Goal: Book appointment/travel/reservation

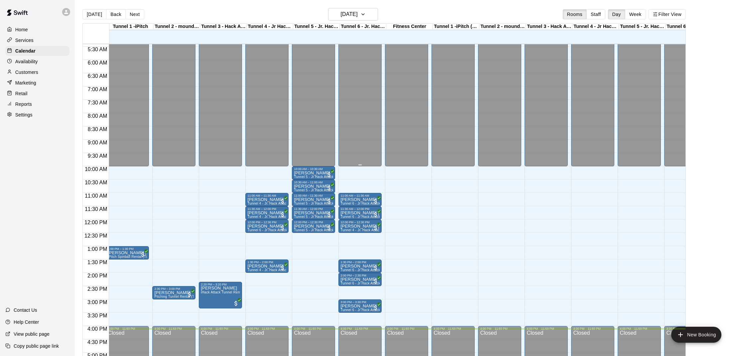
scroll to position [0, 3]
click at [357, 11] on h6 "[DATE]" at bounding box center [348, 14] width 17 height 9
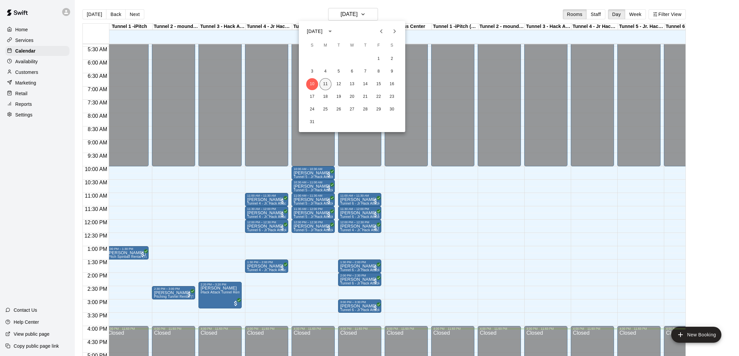
click at [327, 86] on button "11" at bounding box center [325, 84] width 12 height 12
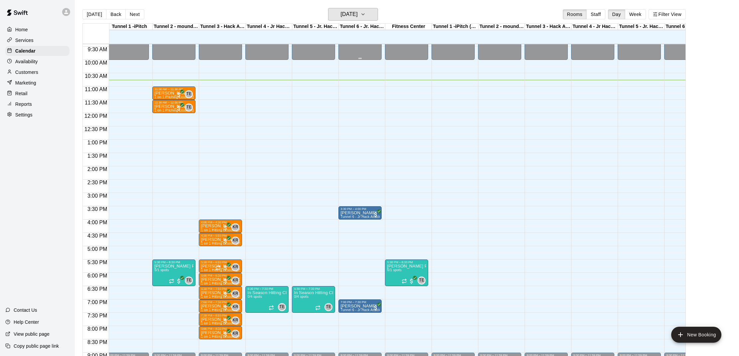
scroll to position [0, 3]
click at [256, 294] on icon "edit" at bounding box center [254, 297] width 8 height 8
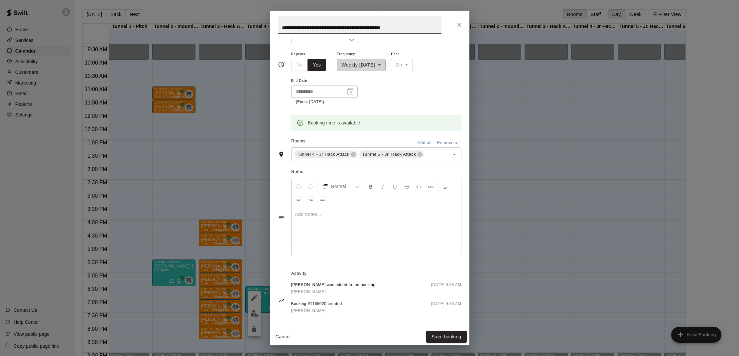
scroll to position [127, 0]
drag, startPoint x: 456, startPoint y: 25, endPoint x: 345, endPoint y: 49, distance: 113.7
click at [458, 24] on icon "Close" at bounding box center [459, 25] width 7 height 7
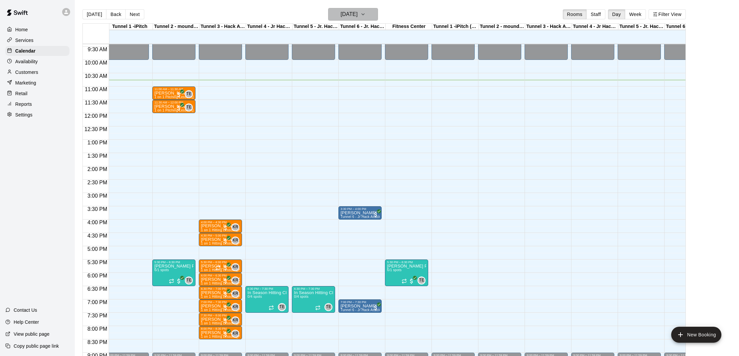
click at [347, 16] on h6 "[DATE]" at bounding box center [348, 14] width 17 height 9
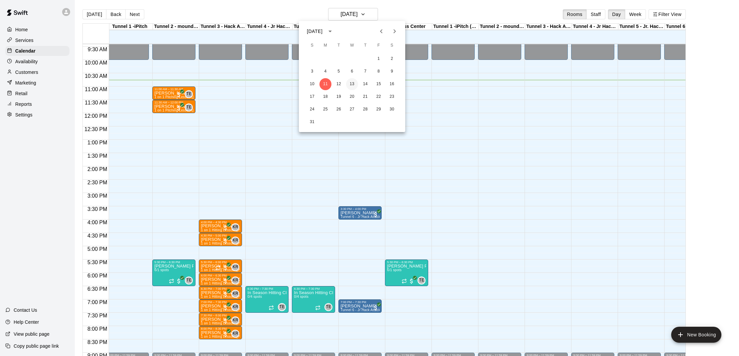
click at [354, 86] on button "13" at bounding box center [352, 84] width 12 height 12
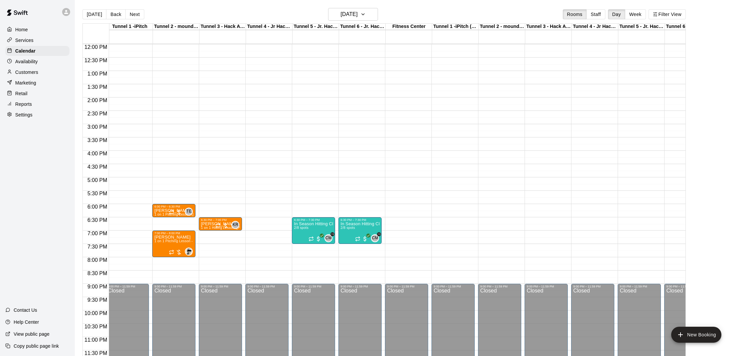
click at [307, 183] on div "12:00 AM – 10:00 AM Closed 6:30 PM – 7:30 PM In Season Hitting Clinic (Mondays …" at bounding box center [313, 44] width 43 height 638
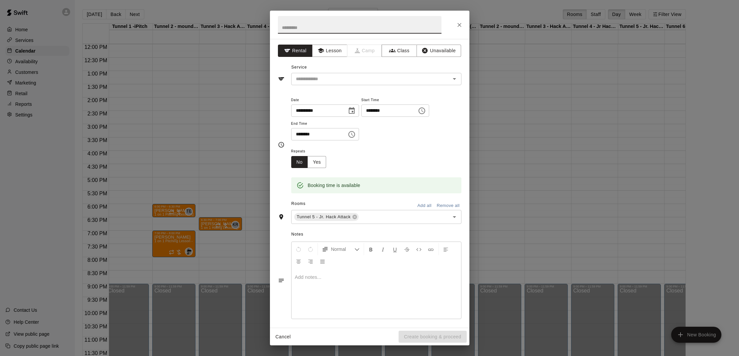
scroll to position [319, 3]
drag, startPoint x: 458, startPoint y: 23, endPoint x: 447, endPoint y: 47, distance: 25.9
click at [459, 23] on icon "Close" at bounding box center [459, 25] width 7 height 7
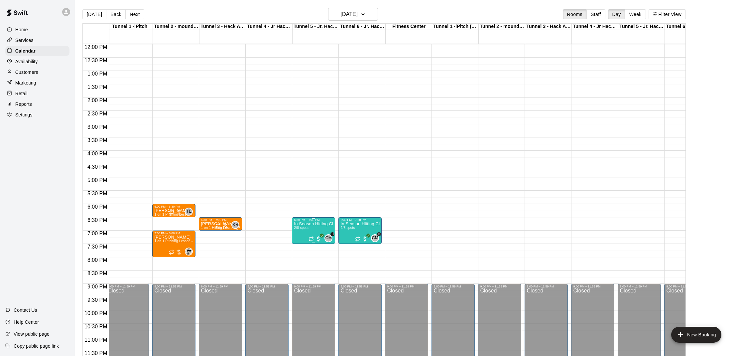
click at [309, 224] on p "In Season Hitting Clinic (Mondays and Wednesdays) 630 - 730" at bounding box center [313, 224] width 39 height 0
click at [303, 229] on icon "edit" at bounding box center [301, 231] width 6 height 6
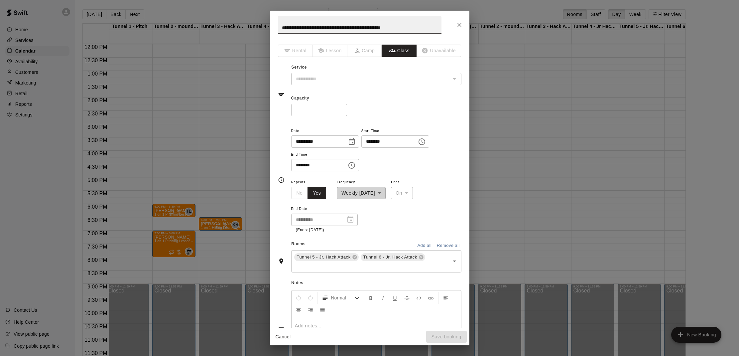
type input "**********"
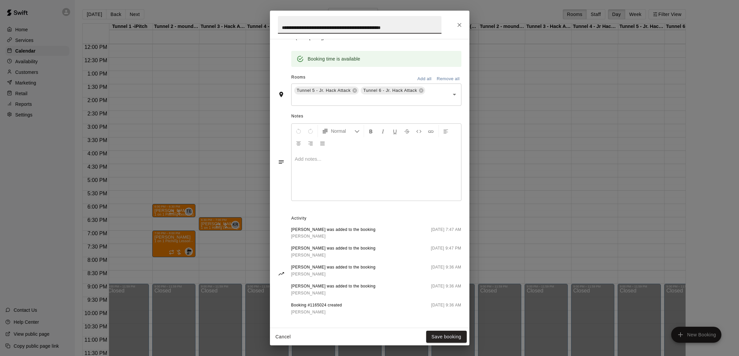
scroll to position [191, 0]
click at [462, 23] on icon "Close" at bounding box center [459, 25] width 7 height 7
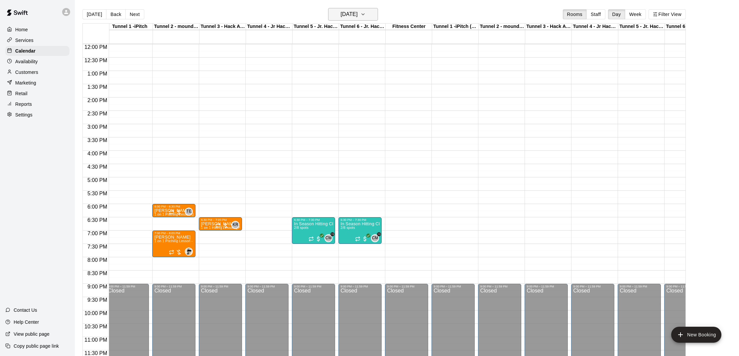
click at [357, 18] on h6 "[DATE]" at bounding box center [348, 14] width 17 height 9
drag, startPoint x: 326, startPoint y: 81, endPoint x: 322, endPoint y: 85, distance: 5.7
click at [326, 81] on button "11" at bounding box center [325, 84] width 12 height 12
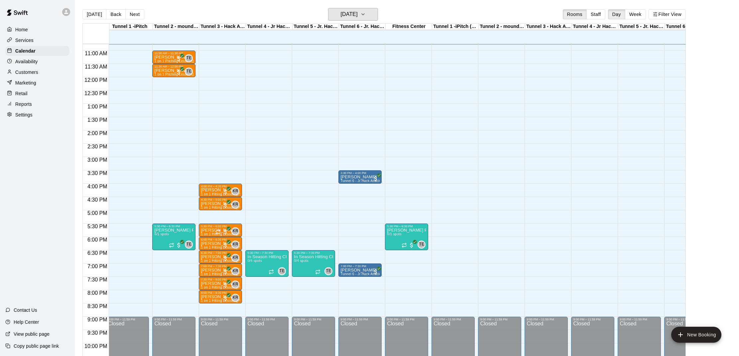
scroll to position [0, 3]
click at [340, 15] on h6 "[DATE]" at bounding box center [348, 14] width 17 height 9
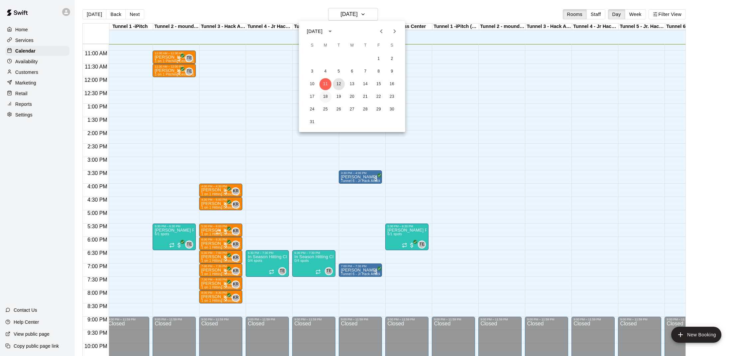
drag, startPoint x: 335, startPoint y: 82, endPoint x: 322, endPoint y: 92, distance: 15.4
click at [335, 82] on button "12" at bounding box center [339, 84] width 12 height 12
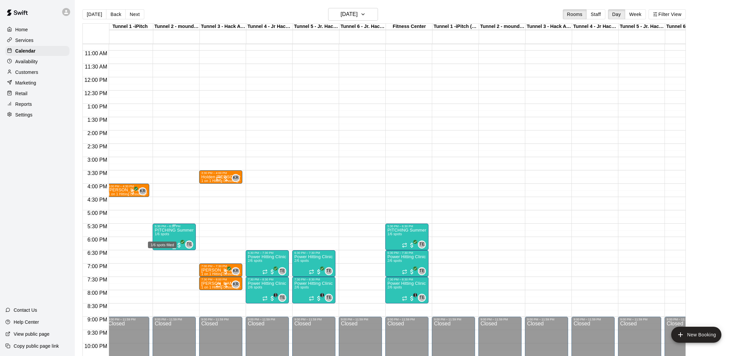
click at [160, 236] on span "1/6 spots" at bounding box center [162, 234] width 15 height 4
click at [164, 238] on icon "edit" at bounding box center [162, 239] width 8 height 8
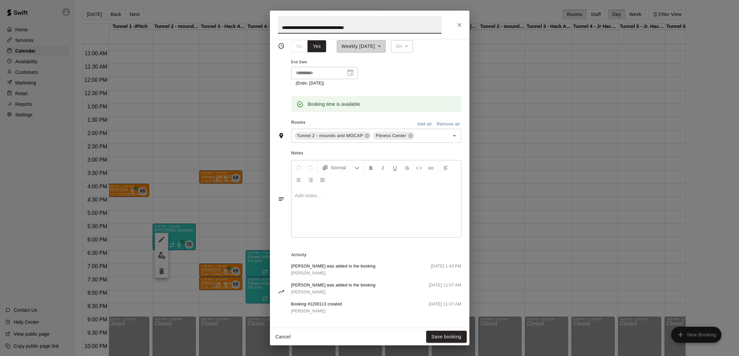
scroll to position [146, 0]
click at [457, 28] on icon "Close" at bounding box center [459, 25] width 7 height 7
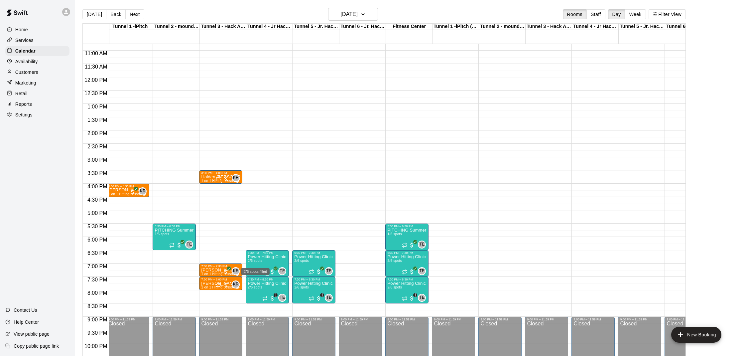
click at [259, 262] on span "2/6 spots" at bounding box center [255, 261] width 15 height 4
click at [257, 265] on icon "edit" at bounding box center [255, 266] width 8 height 8
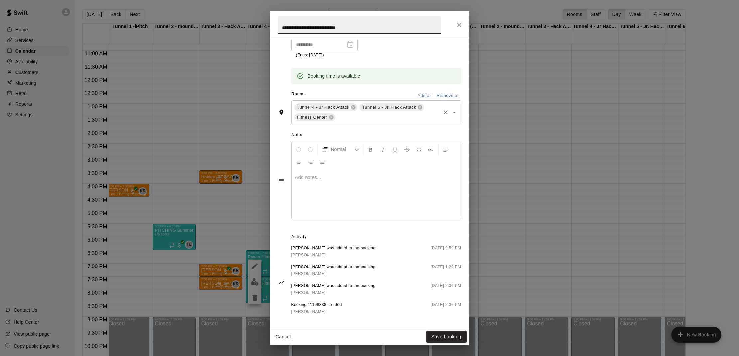
scroll to position [174, 0]
drag, startPoint x: 459, startPoint y: 29, endPoint x: 419, endPoint y: 80, distance: 64.8
click at [460, 29] on button "Close" at bounding box center [459, 25] width 12 height 12
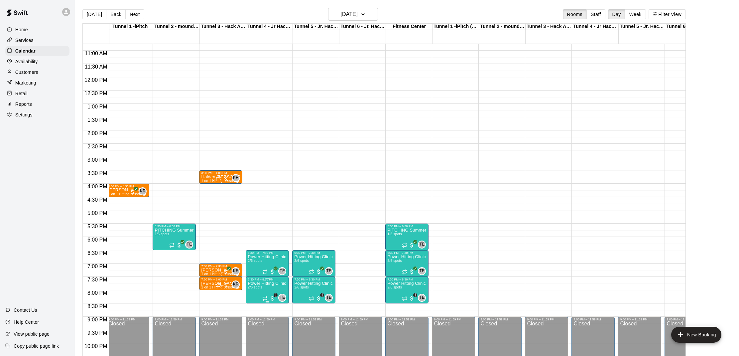
click at [256, 289] on icon "edit" at bounding box center [255, 288] width 8 height 8
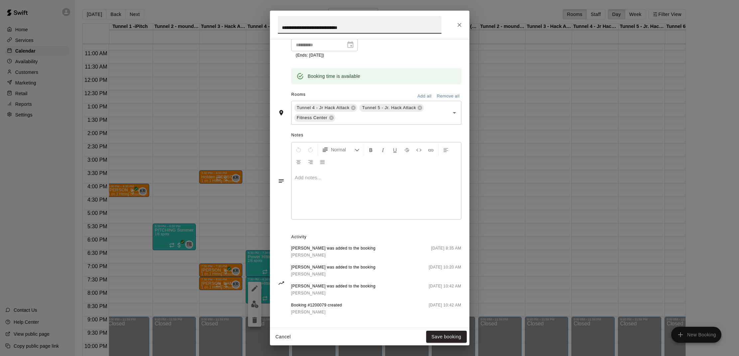
click at [455, 30] on div "**********" at bounding box center [369, 25] width 199 height 28
click at [455, 26] on button "Close" at bounding box center [459, 25] width 12 height 12
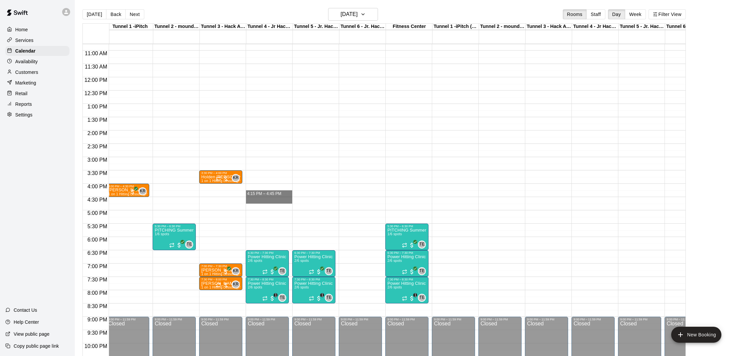
drag, startPoint x: 272, startPoint y: 197, endPoint x: 292, endPoint y: 197, distance: 20.6
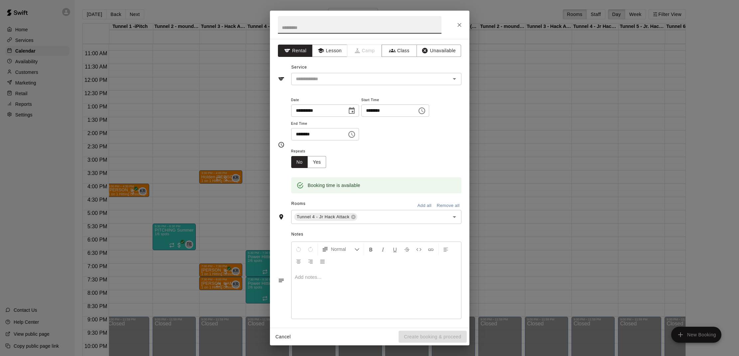
click at [456, 25] on icon "Close" at bounding box center [459, 25] width 7 height 7
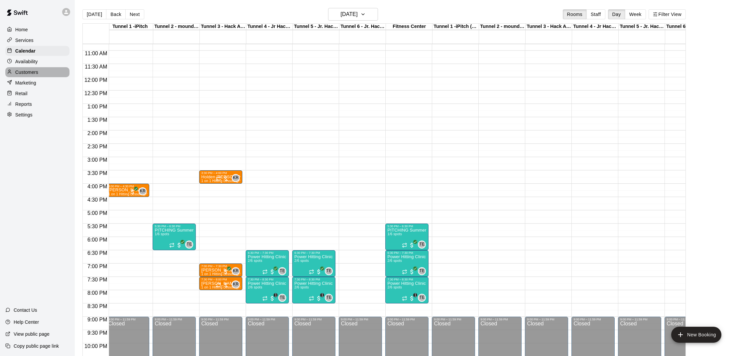
click at [22, 72] on p "Customers" at bounding box center [26, 72] width 23 height 7
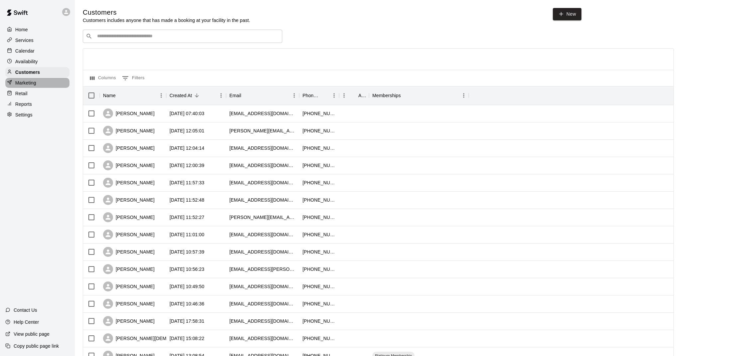
drag, startPoint x: 41, startPoint y: 86, endPoint x: 45, endPoint y: 81, distance: 5.9
click at [45, 81] on div "Marketing" at bounding box center [37, 83] width 64 height 10
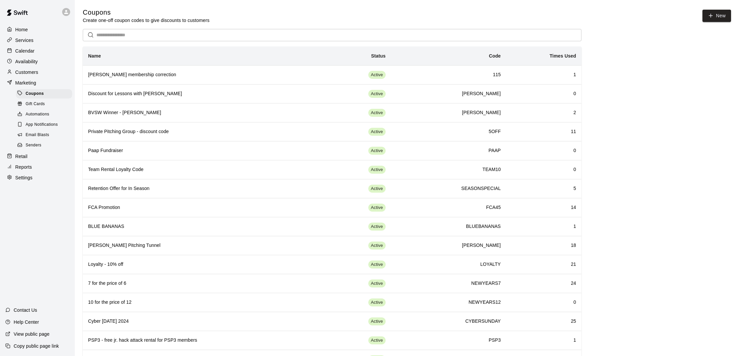
click at [46, 103] on div "Gift Cards" at bounding box center [44, 103] width 56 height 9
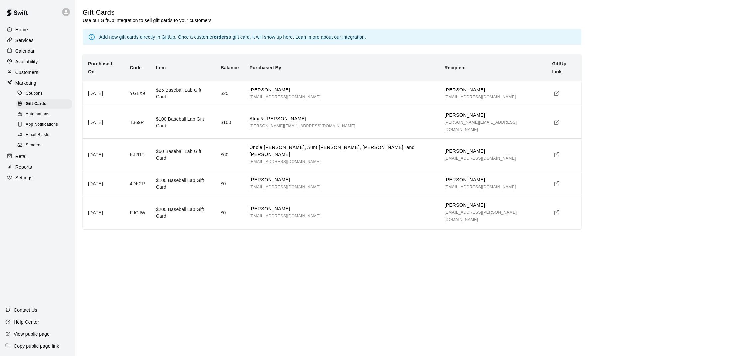
click at [25, 156] on p "Retail" at bounding box center [21, 156] width 12 height 7
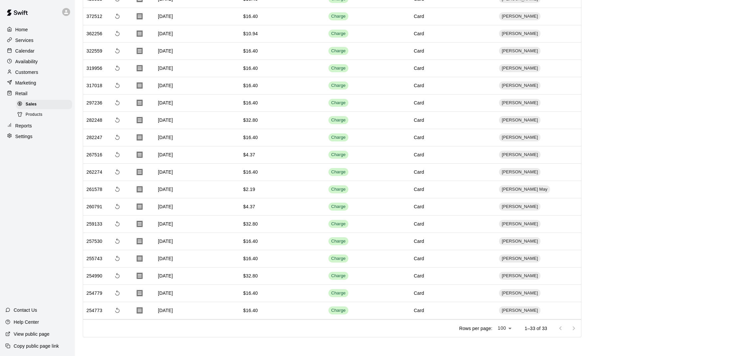
scroll to position [326, 0]
click at [54, 114] on div "Products" at bounding box center [44, 114] width 56 height 9
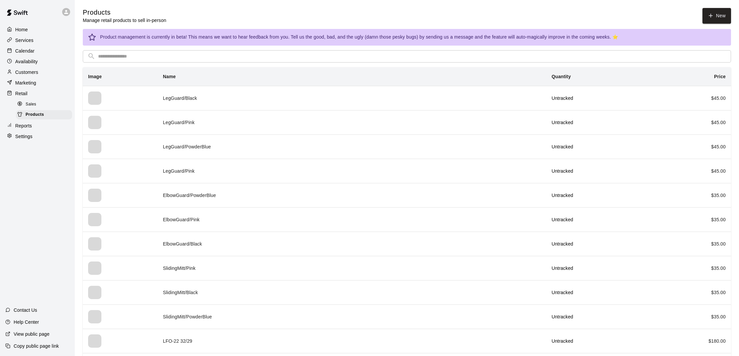
click at [36, 122] on div "Reports" at bounding box center [37, 126] width 64 height 10
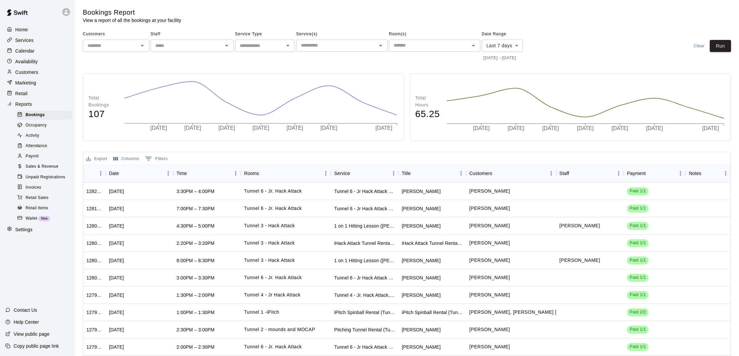
click at [30, 154] on span "Payroll" at bounding box center [32, 156] width 13 height 7
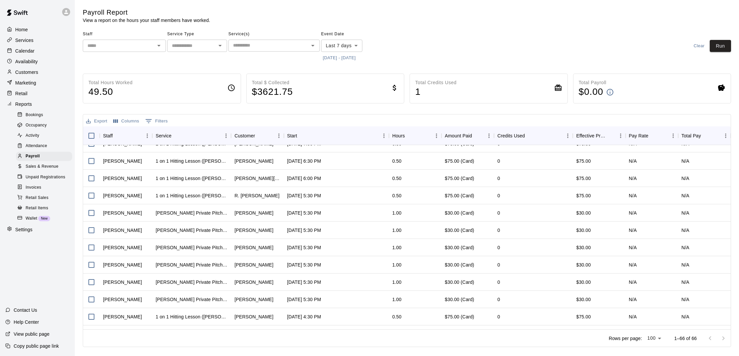
scroll to position [45, 0]
click at [59, 168] on div "Sales & Revenue" at bounding box center [44, 166] width 56 height 9
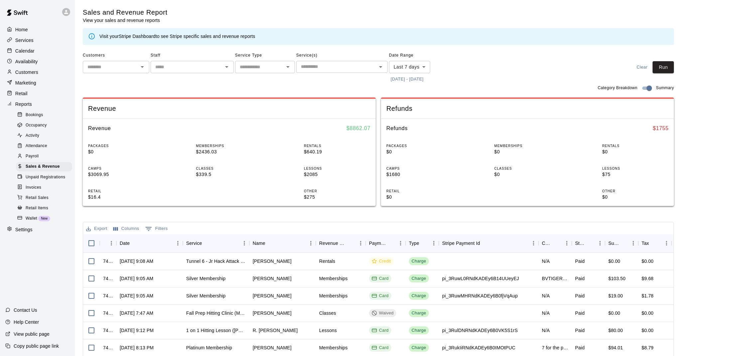
click at [407, 61] on body "Home Services Calendar Availability Customers Marketing Retail Reports Bookings…" at bounding box center [369, 228] width 739 height 457
click at [403, 143] on li "Custom" at bounding box center [409, 146] width 41 height 11
type input "******"
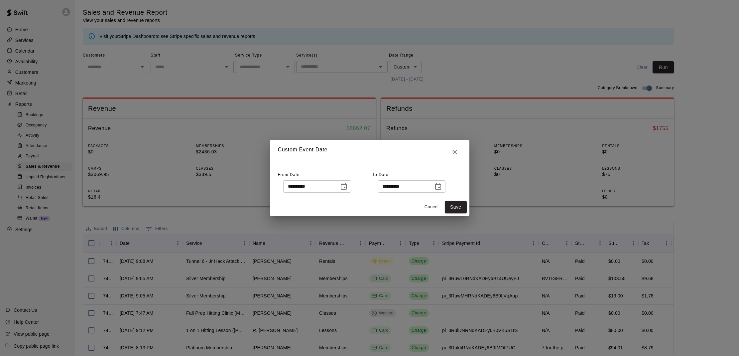
click at [346, 185] on icon "Choose date, selected date is Aug 4, 2025" at bounding box center [344, 186] width 8 height 8
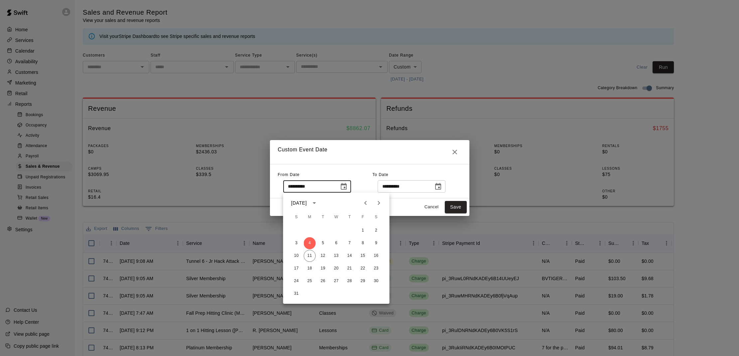
click at [362, 203] on icon "Previous month" at bounding box center [366, 203] width 8 height 8
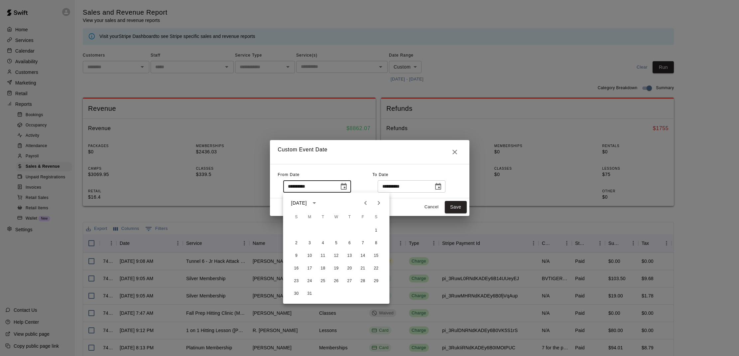
click at [362, 203] on icon "Previous month" at bounding box center [366, 203] width 8 height 8
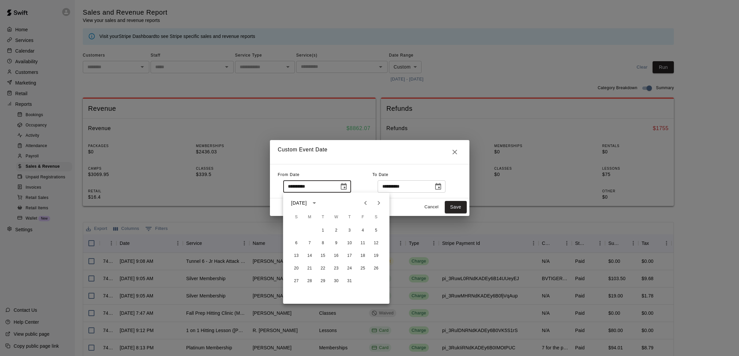
click at [362, 202] on icon "Previous month" at bounding box center [366, 203] width 8 height 8
click at [373, 202] on button "Next month" at bounding box center [378, 202] width 13 height 13
drag, startPoint x: 351, startPoint y: 228, endPoint x: 354, endPoint y: 226, distance: 3.7
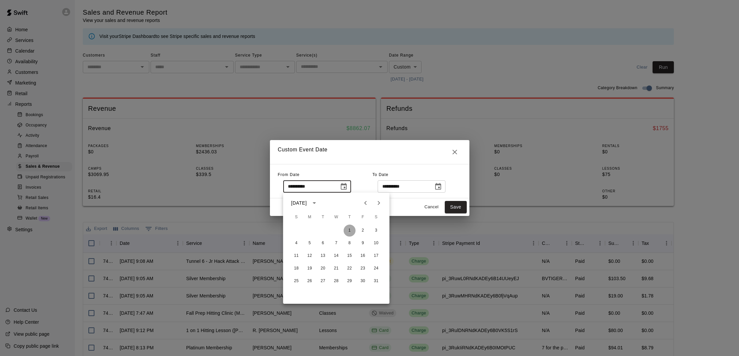
click at [351, 228] on button "1" at bounding box center [350, 230] width 12 height 12
type input "**********"
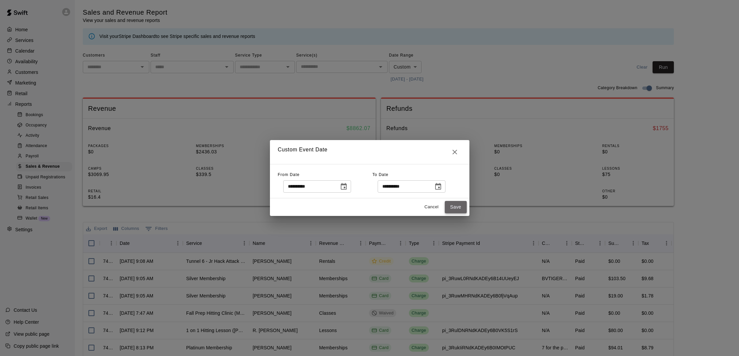
click at [446, 206] on button "Save" at bounding box center [456, 207] width 22 height 12
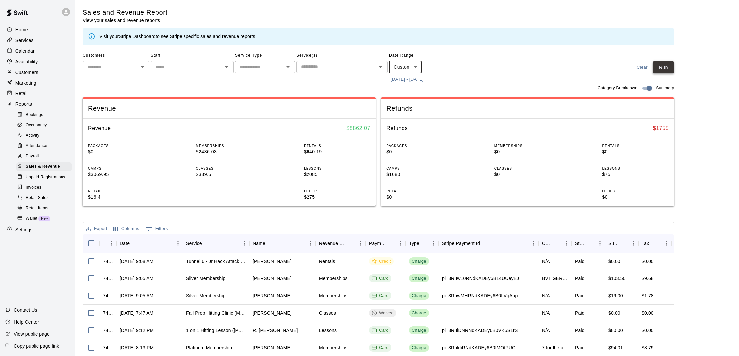
click at [664, 70] on button "Run" at bounding box center [662, 67] width 21 height 12
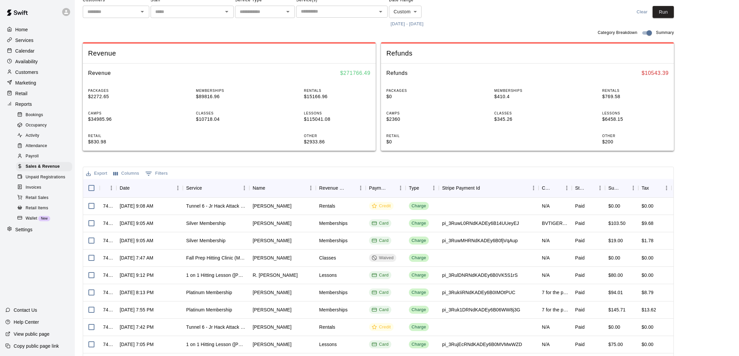
scroll to position [75, 0]
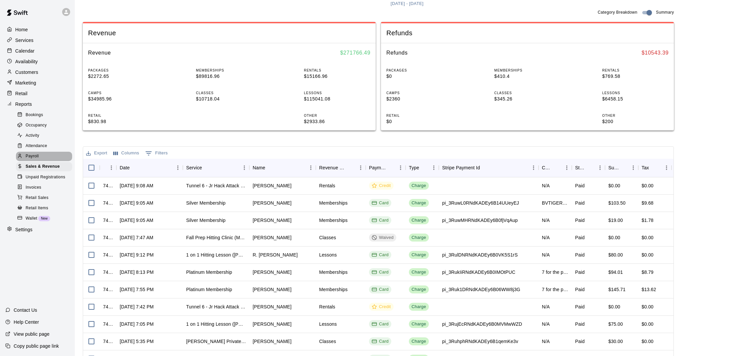
drag, startPoint x: 44, startPoint y: 151, endPoint x: 52, endPoint y: 150, distance: 7.7
click at [48, 152] on div "Payroll" at bounding box center [44, 156] width 56 height 9
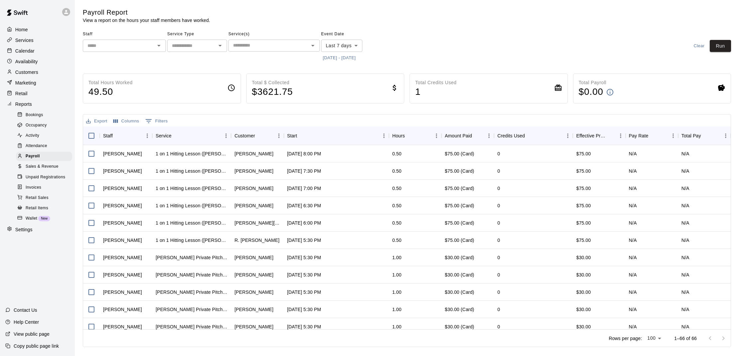
click at [138, 45] on input "text" at bounding box center [119, 46] width 68 height 8
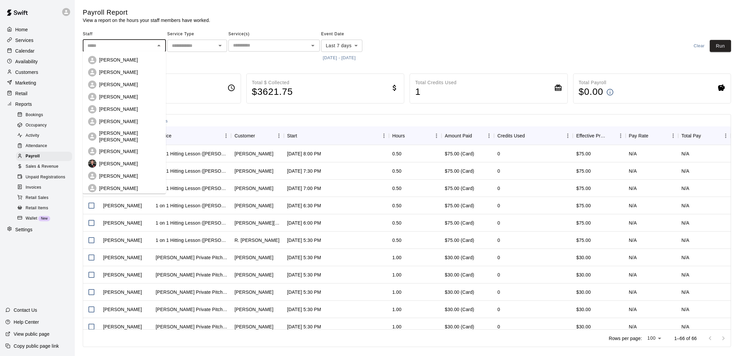
click at [124, 82] on p "[PERSON_NAME]" at bounding box center [118, 84] width 39 height 7
type input "**********"
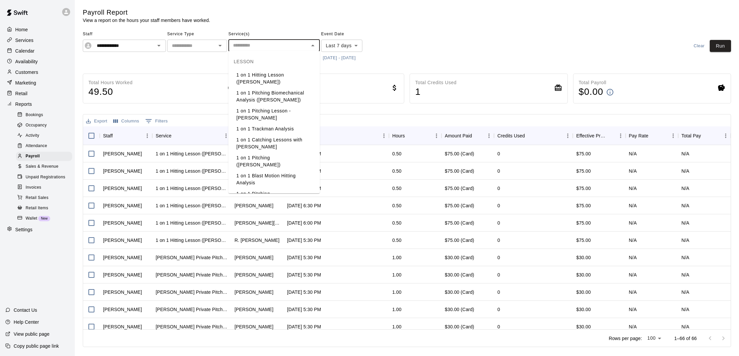
click at [299, 44] on input "text" at bounding box center [268, 45] width 76 height 8
drag, startPoint x: 391, startPoint y: 40, endPoint x: 385, endPoint y: 40, distance: 6.3
click at [391, 39] on div "**********" at bounding box center [407, 46] width 648 height 34
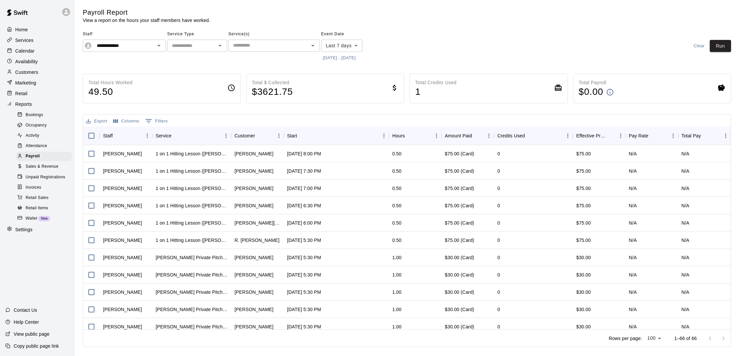
click at [197, 45] on input "text" at bounding box center [191, 46] width 45 height 8
drag, startPoint x: 415, startPoint y: 33, endPoint x: 402, endPoint y: 36, distance: 13.6
click at [416, 34] on div "**********" at bounding box center [407, 46] width 648 height 34
click at [346, 51] on div "Event Date Last 7 days **** ​ [DATE] - [DATE]" at bounding box center [350, 46] width 58 height 34
click at [349, 47] on body "**********" at bounding box center [369, 174] width 739 height 349
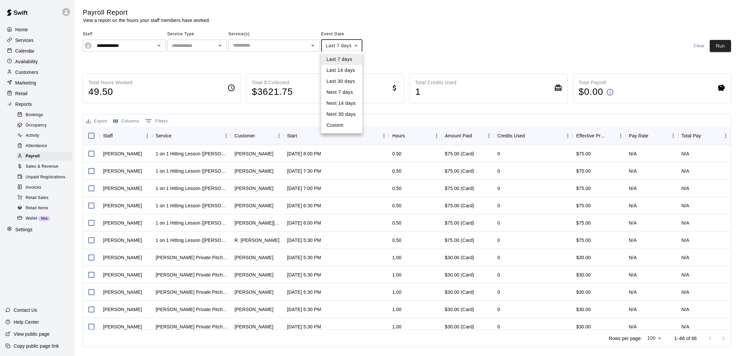
click at [340, 121] on li "Custom" at bounding box center [341, 125] width 41 height 11
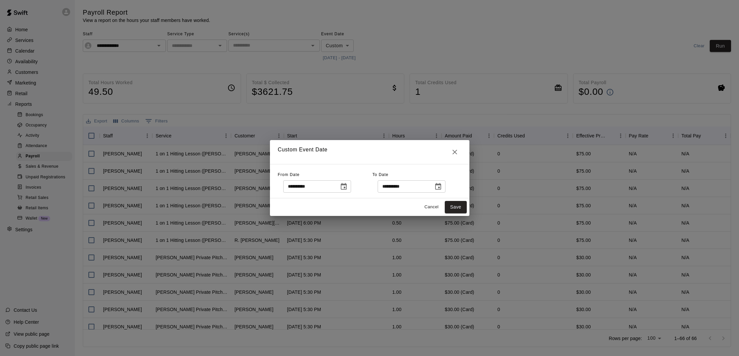
type input "******"
click at [346, 186] on icon "Choose date, selected date is Aug 4, 2025" at bounding box center [344, 186] width 8 height 8
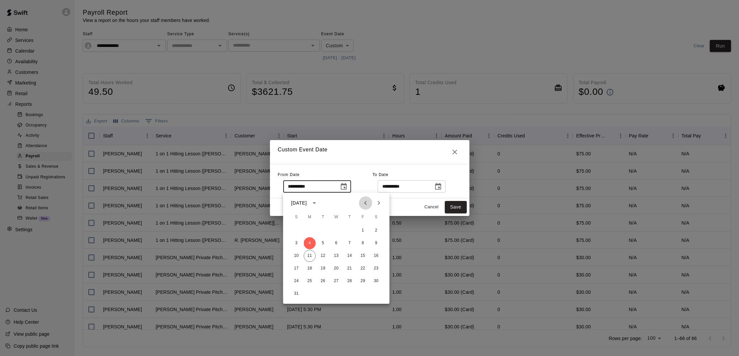
click at [368, 201] on icon "Previous month" at bounding box center [366, 203] width 8 height 8
click at [367, 202] on icon "Previous month" at bounding box center [366, 203] width 8 height 8
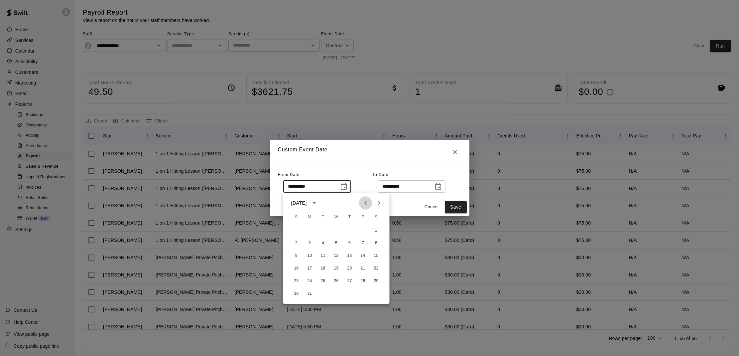
click at [367, 202] on icon "Previous month" at bounding box center [366, 203] width 8 height 8
drag, startPoint x: 366, startPoint y: 202, endPoint x: 363, endPoint y: 205, distance: 4.7
click at [366, 202] on icon "Previous month" at bounding box center [366, 203] width 8 height 8
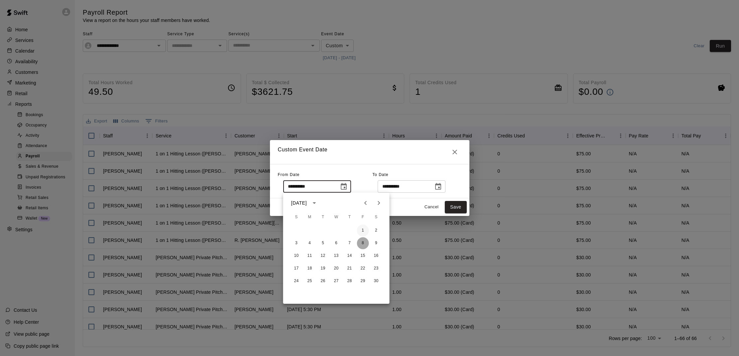
click at [362, 235] on div "1 2 3 4 5 6 7 8 9 10 11 12 13 14 15 16 17 18 19 20 21 22 23 24 25 26 27 28 29 30" at bounding box center [336, 256] width 106 height 64
drag, startPoint x: 363, startPoint y: 234, endPoint x: 367, endPoint y: 232, distance: 4.2
click at [363, 234] on button "1" at bounding box center [363, 230] width 12 height 12
type input "**********"
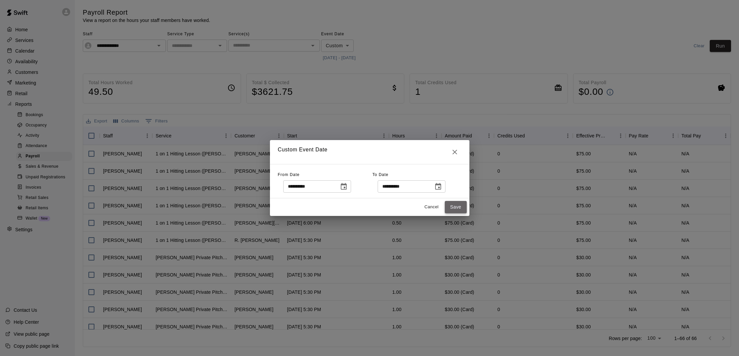
click at [453, 206] on button "Save" at bounding box center [456, 207] width 22 height 12
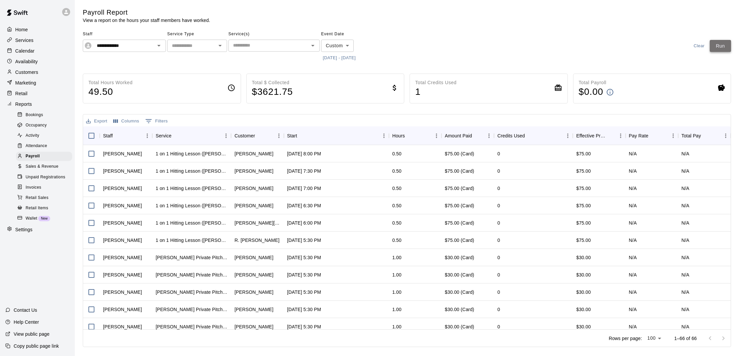
drag, startPoint x: 724, startPoint y: 49, endPoint x: 719, endPoint y: 49, distance: 5.7
click at [724, 49] on button "Run" at bounding box center [720, 46] width 21 height 12
click at [648, 337] on body "**********" at bounding box center [369, 174] width 739 height 349
click at [649, 339] on li "100" at bounding box center [648, 342] width 19 height 11
click at [724, 338] on icon "Go to next page" at bounding box center [723, 338] width 8 height 8
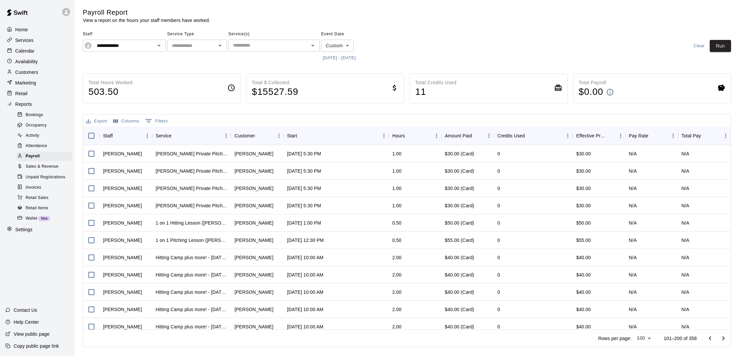
click at [204, 49] on div "​" at bounding box center [197, 46] width 60 height 12
click at [189, 56] on li "Lessons" at bounding box center [197, 59] width 60 height 11
click at [725, 40] on button "Run" at bounding box center [720, 46] width 21 height 12
click at [222, 44] on icon "Open" at bounding box center [220, 46] width 8 height 8
click at [186, 81] on li "Classes" at bounding box center [197, 81] width 60 height 11
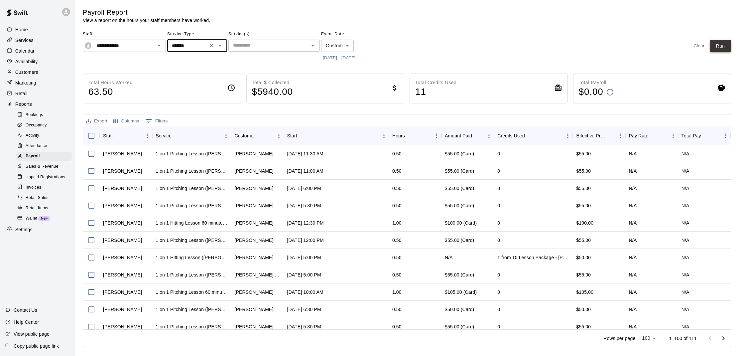
click at [711, 42] on button "Run" at bounding box center [720, 46] width 21 height 12
drag, startPoint x: 199, startPoint y: 42, endPoint x: 201, endPoint y: 46, distance: 4.6
click at [200, 42] on input "*******" at bounding box center [187, 46] width 36 height 8
click at [202, 63] on li "Lessons" at bounding box center [197, 59] width 60 height 11
type input "*******"
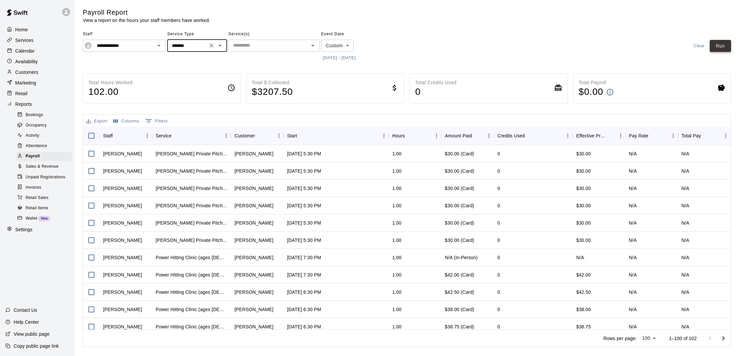
click at [715, 47] on button "Run" at bounding box center [720, 46] width 21 height 12
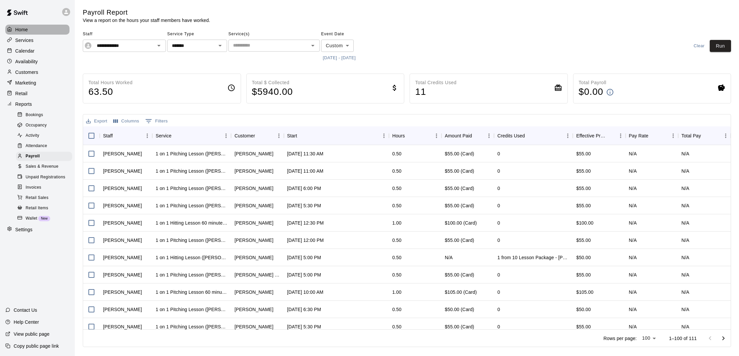
click at [37, 31] on div "Home" at bounding box center [37, 30] width 64 height 10
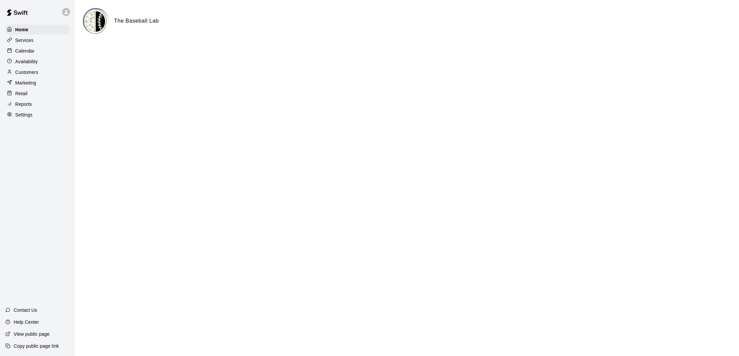
click at [35, 49] on div "Calendar" at bounding box center [37, 51] width 64 height 10
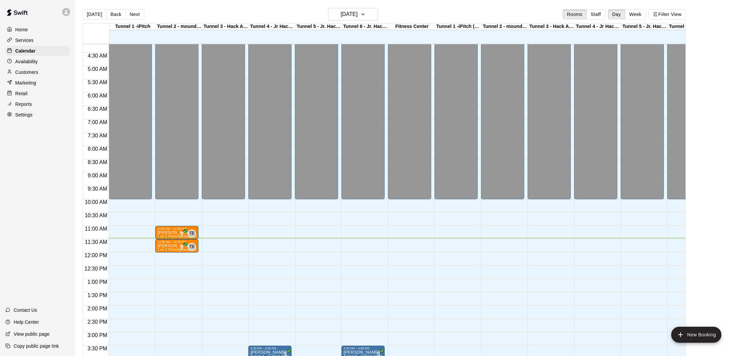
scroll to position [112, 0]
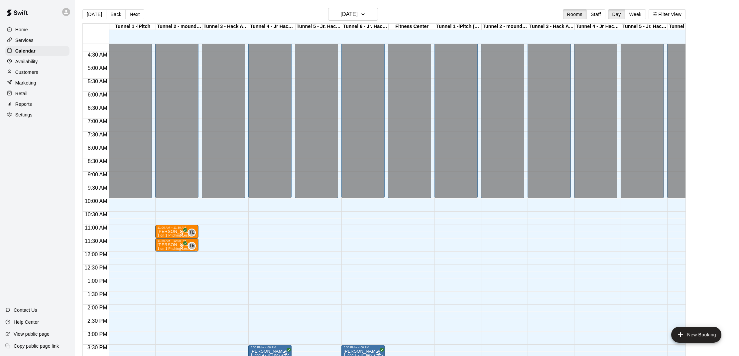
click at [257, 240] on div "12:00 AM – 10:00 AM Closed 3:30 PM – 4:00 PM [PERSON_NAME] Tunnel 4 - Jr. Hack …" at bounding box center [269, 251] width 43 height 638
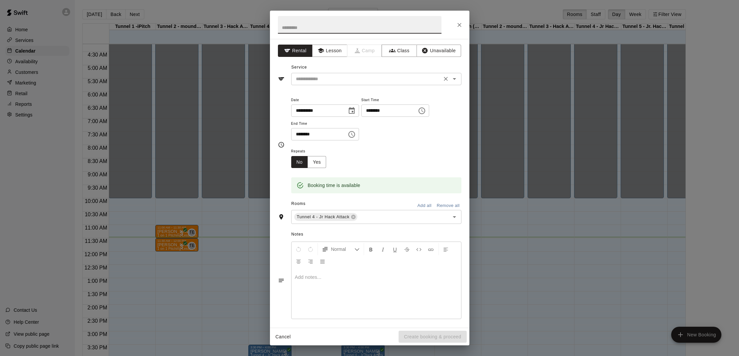
click at [454, 77] on icon "Open" at bounding box center [454, 79] width 8 height 8
click at [445, 67] on div "Service ​" at bounding box center [369, 73] width 183 height 23
click at [457, 76] on icon "Open" at bounding box center [454, 79] width 8 height 8
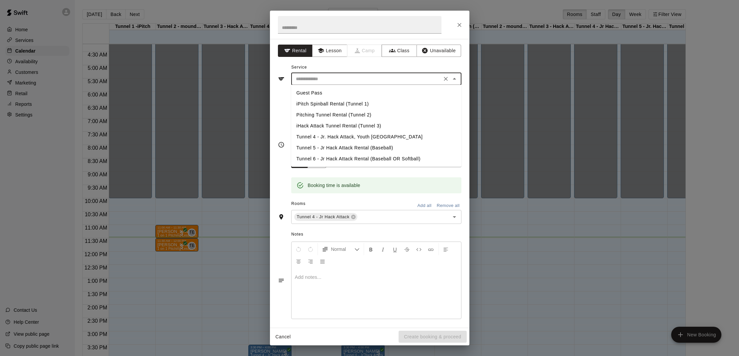
click at [349, 136] on li "Tunnel 4 - Jr. Hack Attack, Youth [GEOGRAPHIC_DATA]" at bounding box center [376, 136] width 170 height 11
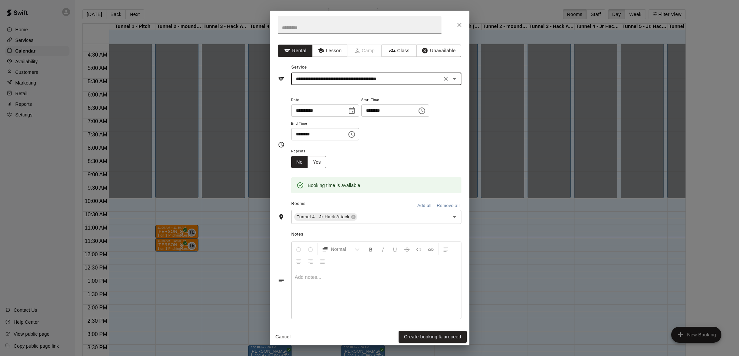
type input "**********"
click at [415, 338] on button "Create booking & proceed" at bounding box center [433, 336] width 68 height 12
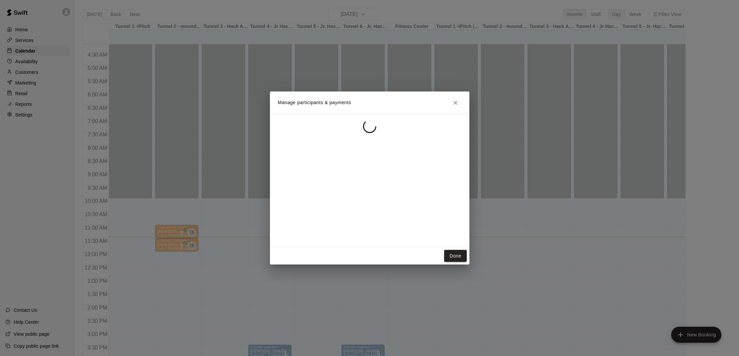
drag, startPoint x: 368, startPoint y: 273, endPoint x: 370, endPoint y: 253, distance: 19.7
click at [369, 272] on div "Manage participants & payments Done" at bounding box center [369, 178] width 739 height 356
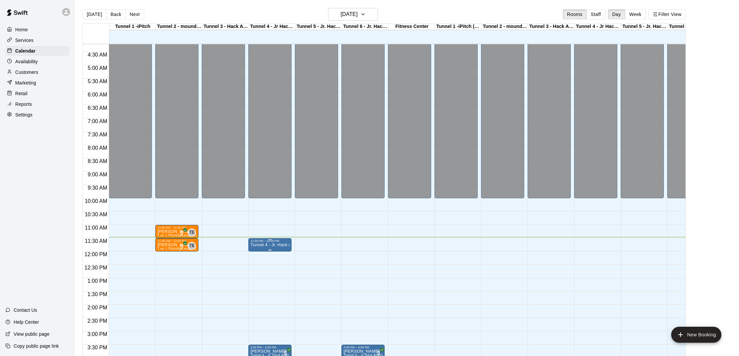
click at [263, 245] on p "Tunnel 4 - Jr. Hack Attack, Youth [GEOGRAPHIC_DATA]" at bounding box center [269, 245] width 39 height 0
click at [260, 267] on img "edit" at bounding box center [258, 268] width 8 height 8
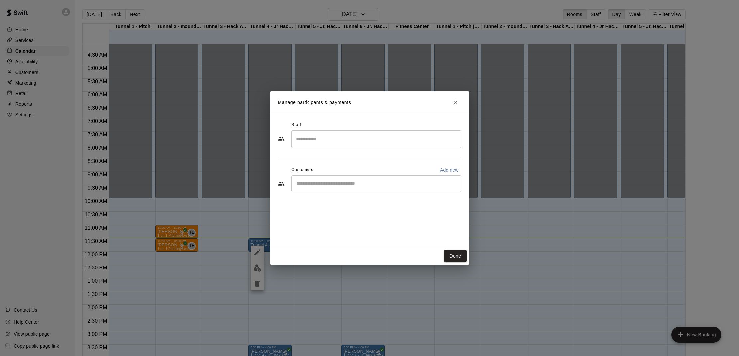
click at [355, 180] on input "Start typing to search customers..." at bounding box center [376, 183] width 164 height 7
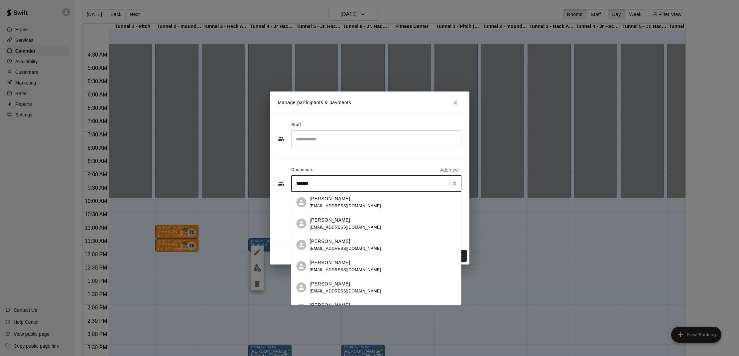
type input "********"
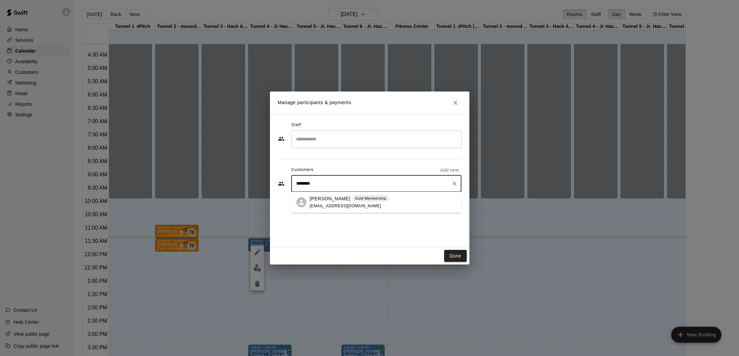
click at [313, 204] on span "davidparks1981@gmail.com" at bounding box center [345, 205] width 71 height 5
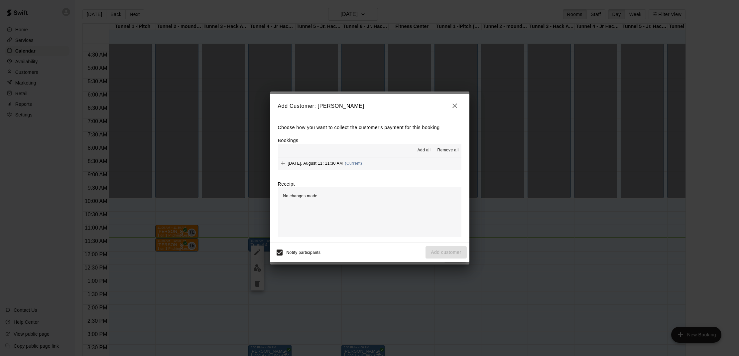
click at [329, 161] on span "Monday, August 11: 11:30 AM" at bounding box center [315, 163] width 55 height 5
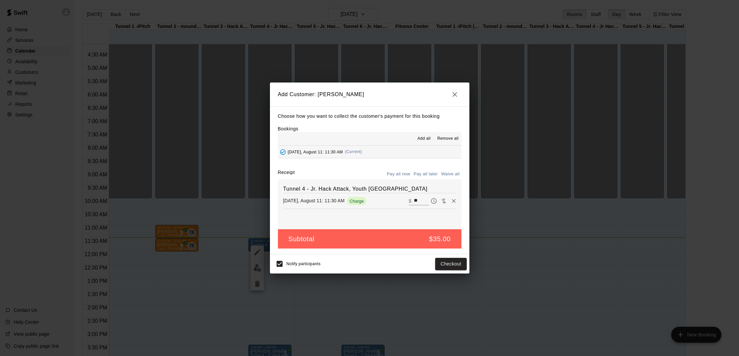
click at [376, 200] on div "Monday, August 11: 11:30 AM Charge" at bounding box center [330, 201] width 94 height 8
click at [459, 94] on button "button" at bounding box center [454, 94] width 13 height 13
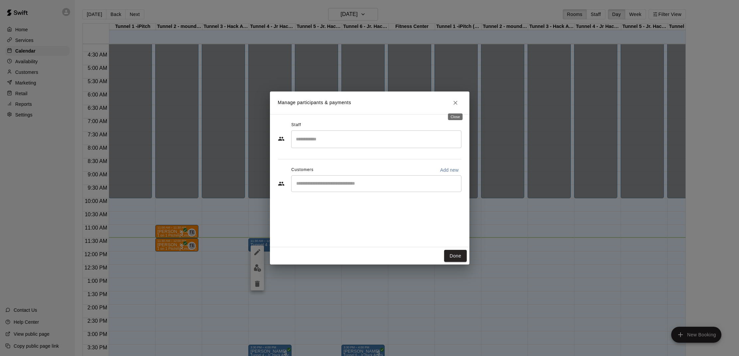
click at [456, 99] on button "Close" at bounding box center [455, 103] width 12 height 12
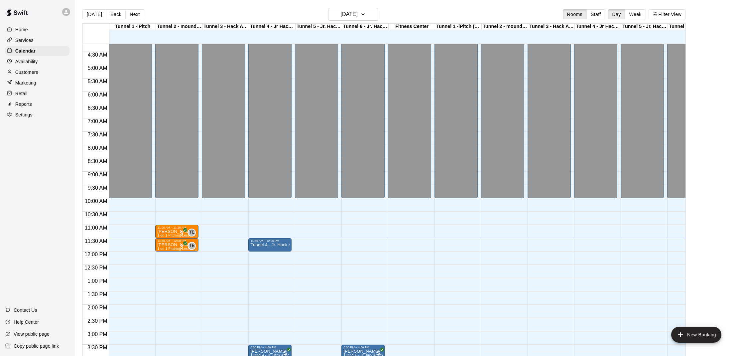
click at [37, 70] on p "Customers" at bounding box center [26, 72] width 23 height 7
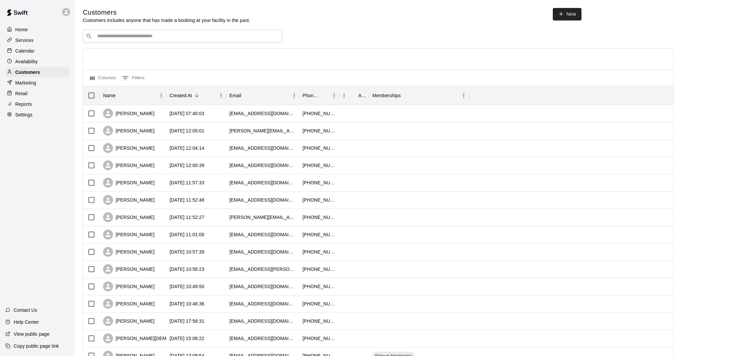
click at [175, 36] on input "Search customers by name or email" at bounding box center [187, 36] width 184 height 7
type input "****"
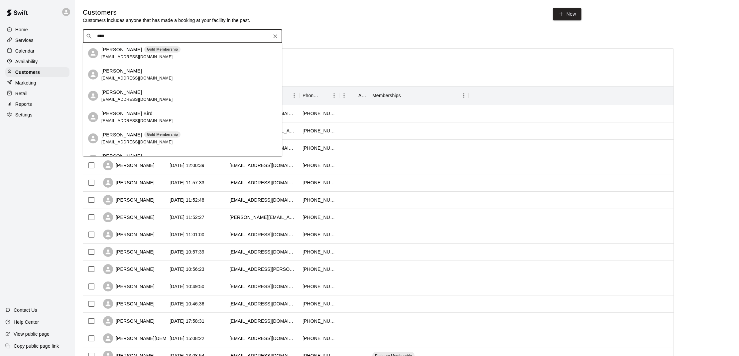
click at [124, 139] on div "Jacob Parks Gold Membership davidparks1981@gmail.com" at bounding box center [140, 138] width 79 height 14
